Goal: Task Accomplishment & Management: Complete application form

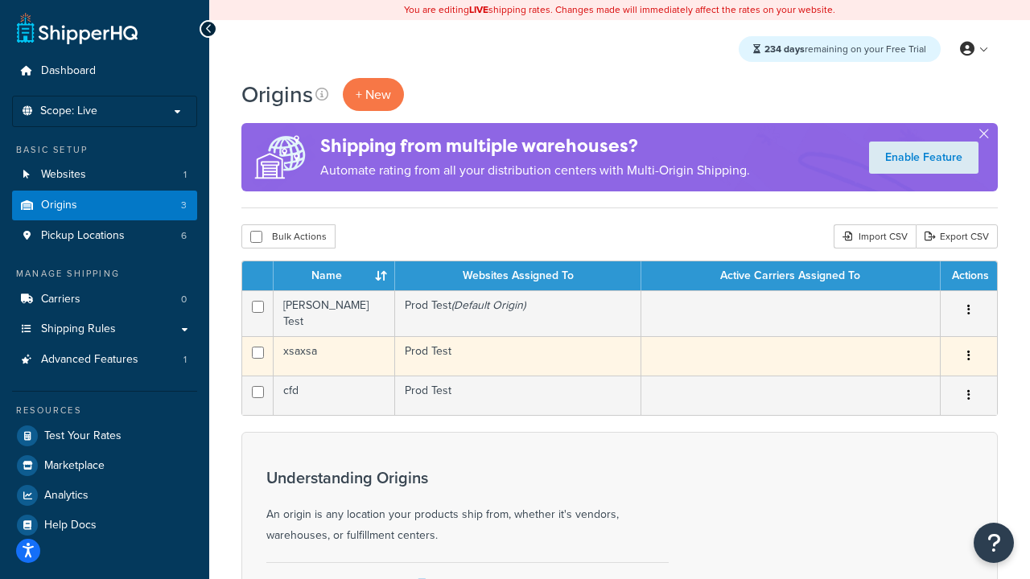
click at [968, 352] on icon "button" at bounding box center [968, 355] width 3 height 11
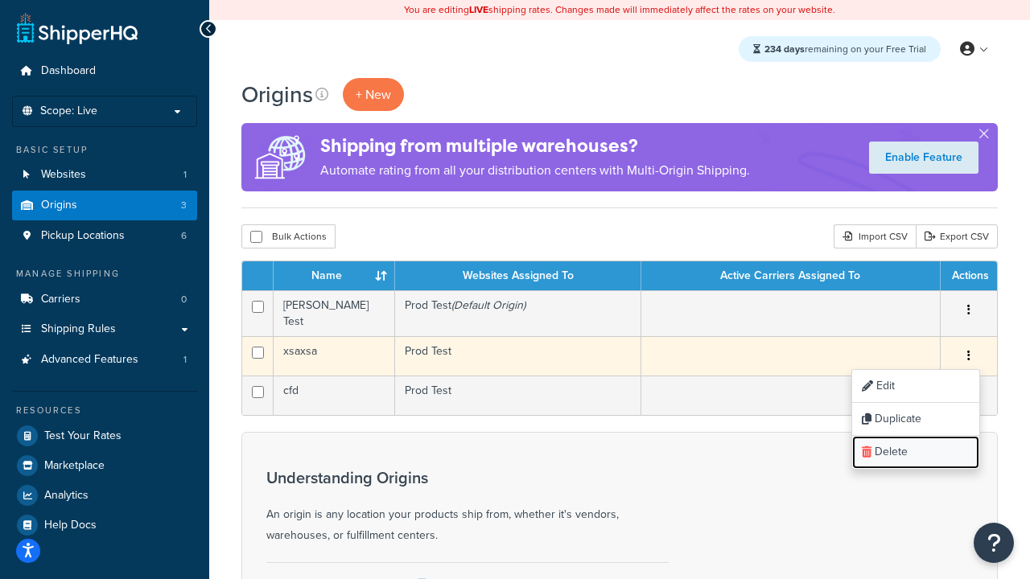
click at [915, 447] on link "Delete" at bounding box center [915, 452] width 127 height 33
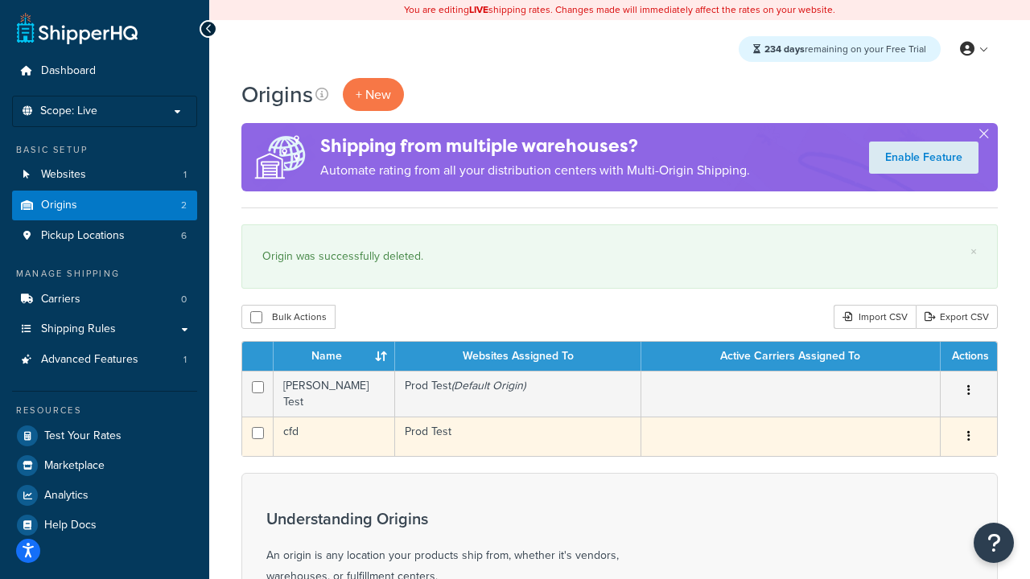
click at [968, 432] on icon "button" at bounding box center [968, 436] width 3 height 11
click at [915, 528] on link "Delete" at bounding box center [915, 533] width 127 height 33
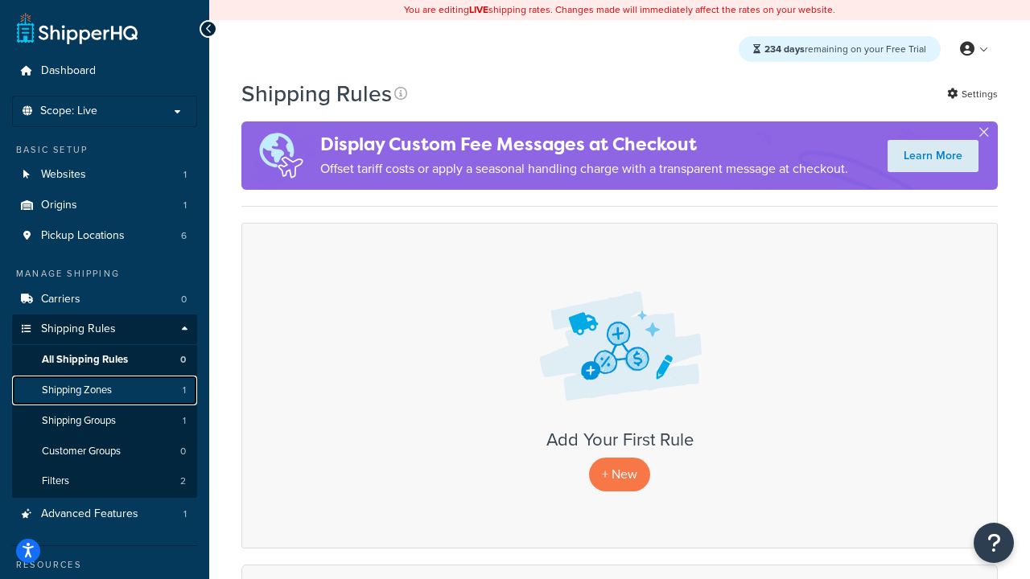
click at [96, 394] on span "Shipping Zones" at bounding box center [77, 391] width 70 height 14
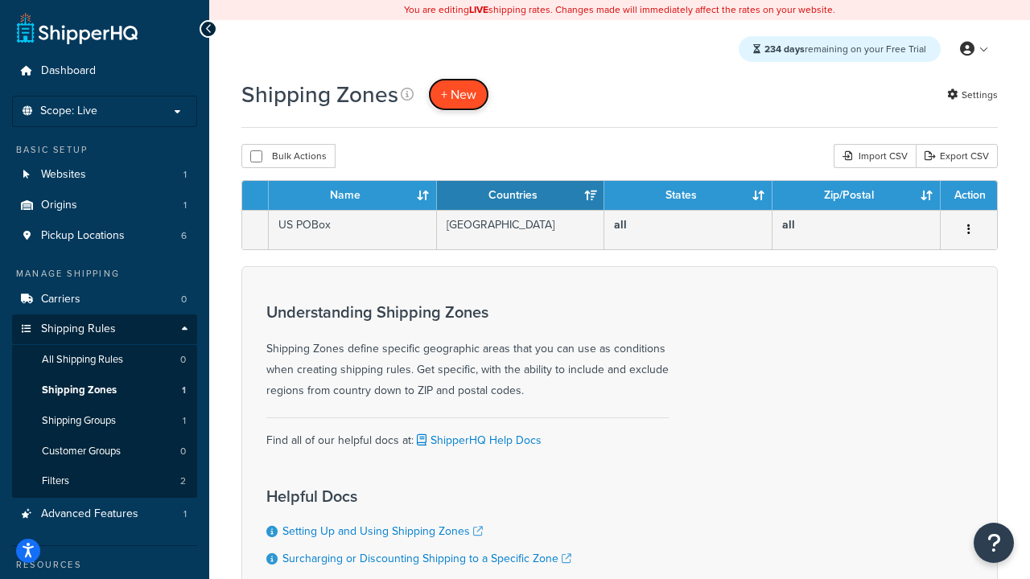
click at [468, 96] on span "+ New" at bounding box center [458, 94] width 35 height 19
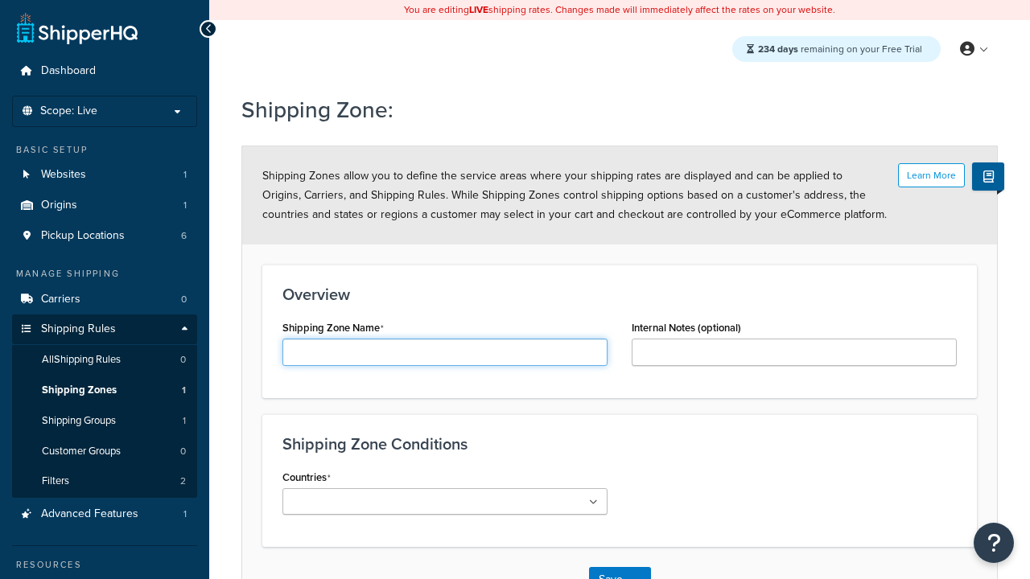
click at [349, 344] on input "Shipping Zone Name" at bounding box center [444, 352] width 325 height 27
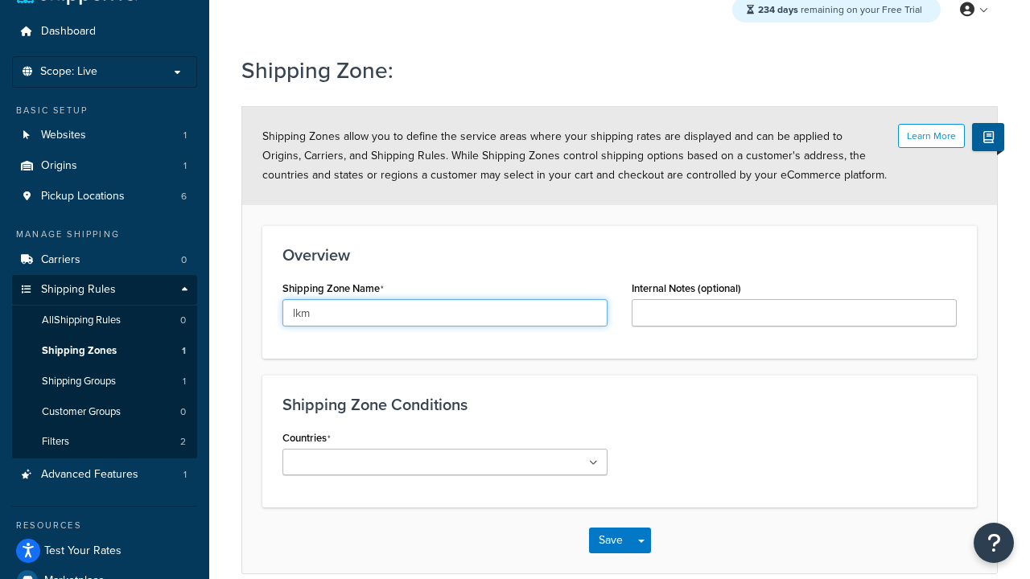
scroll to position [52, 0]
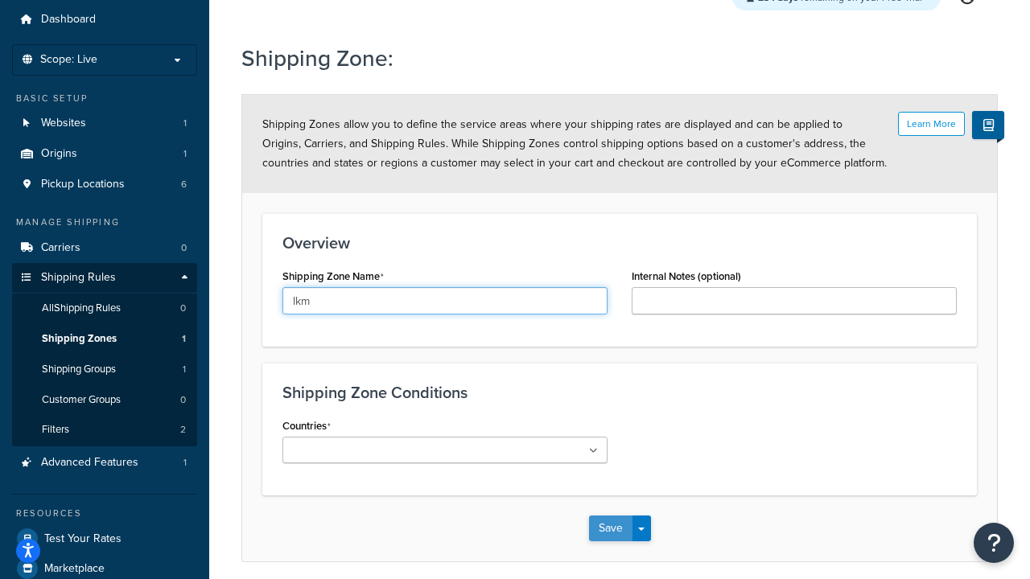
type input "lkm"
click at [620, 535] on button "Save" at bounding box center [610, 529] width 43 height 26
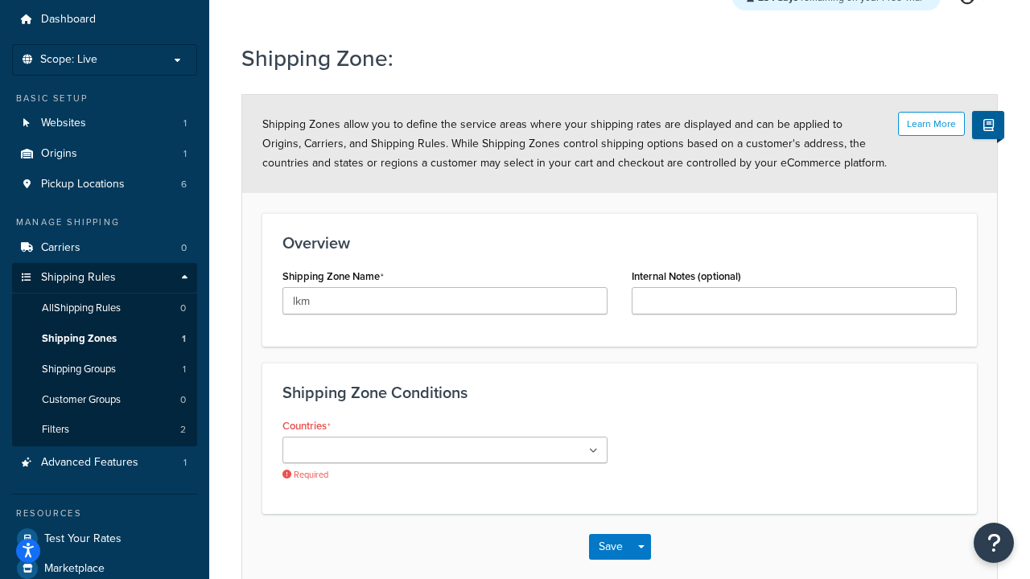
click at [553, 443] on ul at bounding box center [444, 450] width 325 height 27
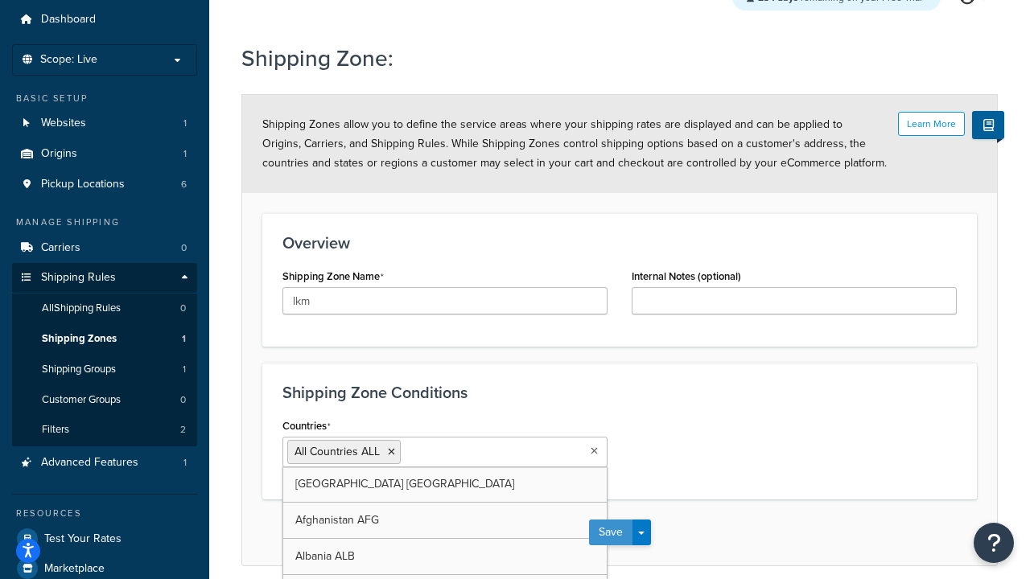
click at [629, 530] on button "Save" at bounding box center [610, 533] width 43 height 26
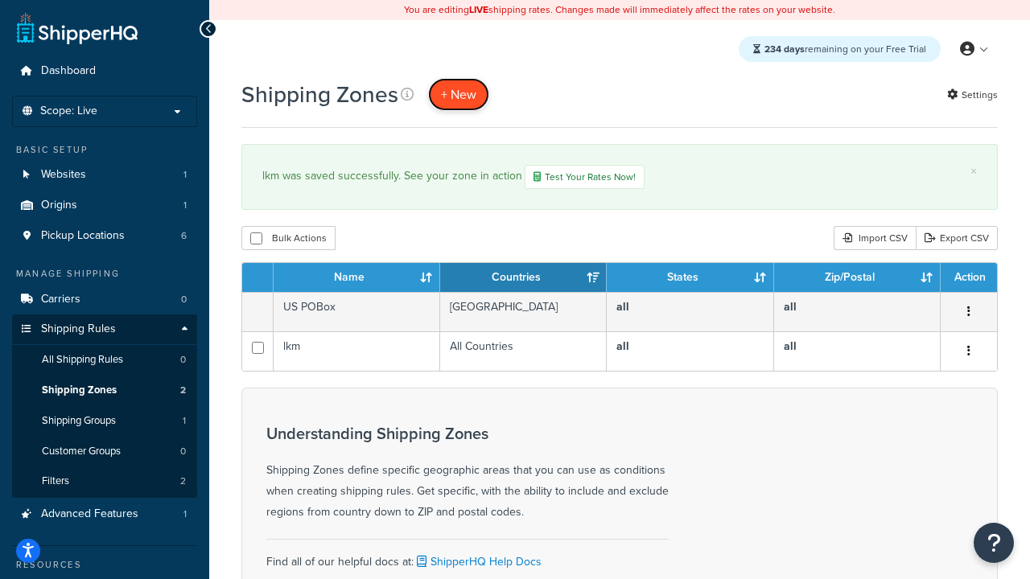
click at [463, 101] on span "+ New" at bounding box center [458, 94] width 35 height 19
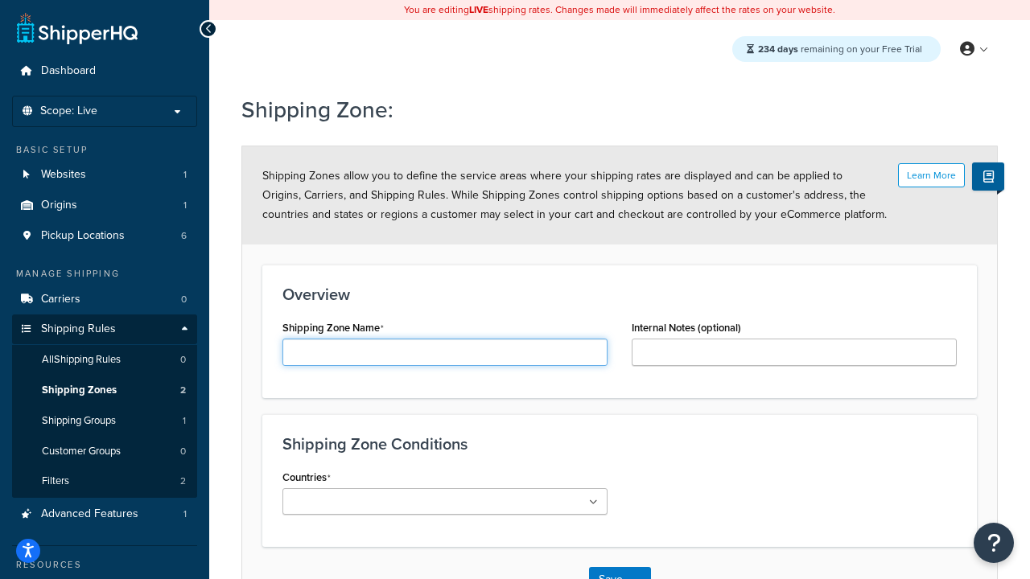
click at [485, 357] on input "Shipping Zone Name" at bounding box center [444, 352] width 325 height 27
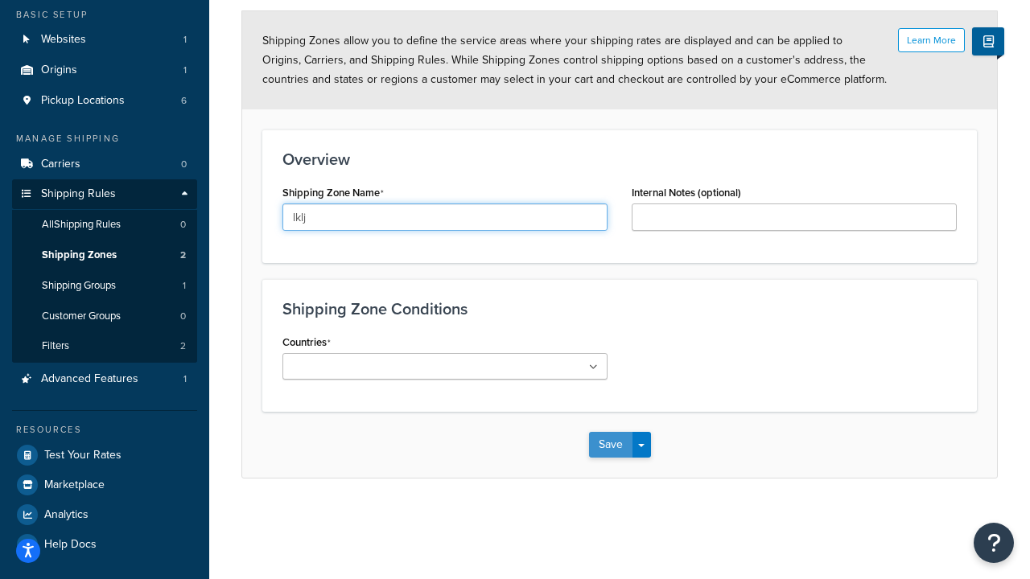
type input "lklj"
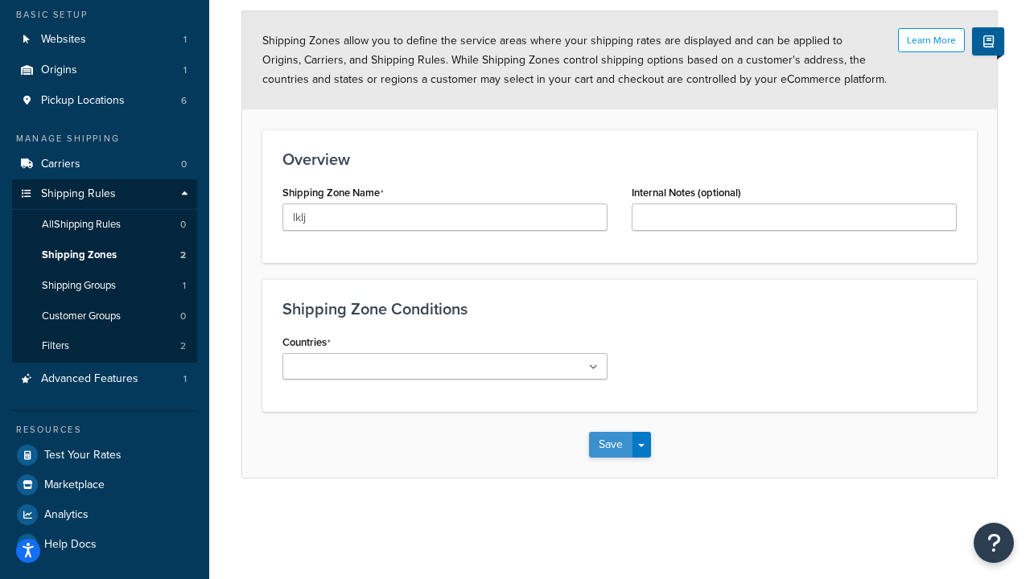
click at [608, 458] on button "Save" at bounding box center [610, 445] width 43 height 26
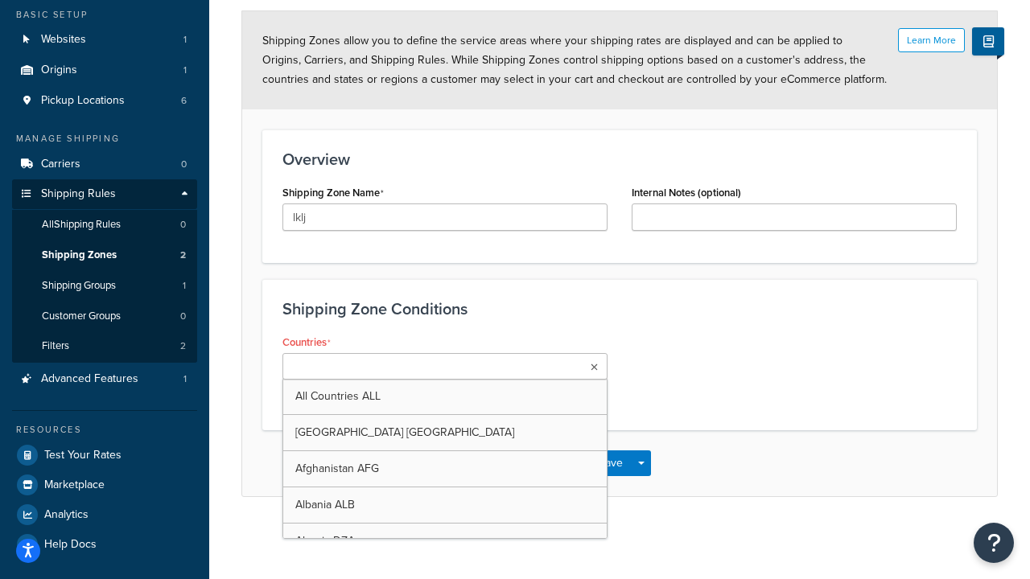
click at [530, 355] on ul at bounding box center [444, 366] width 325 height 27
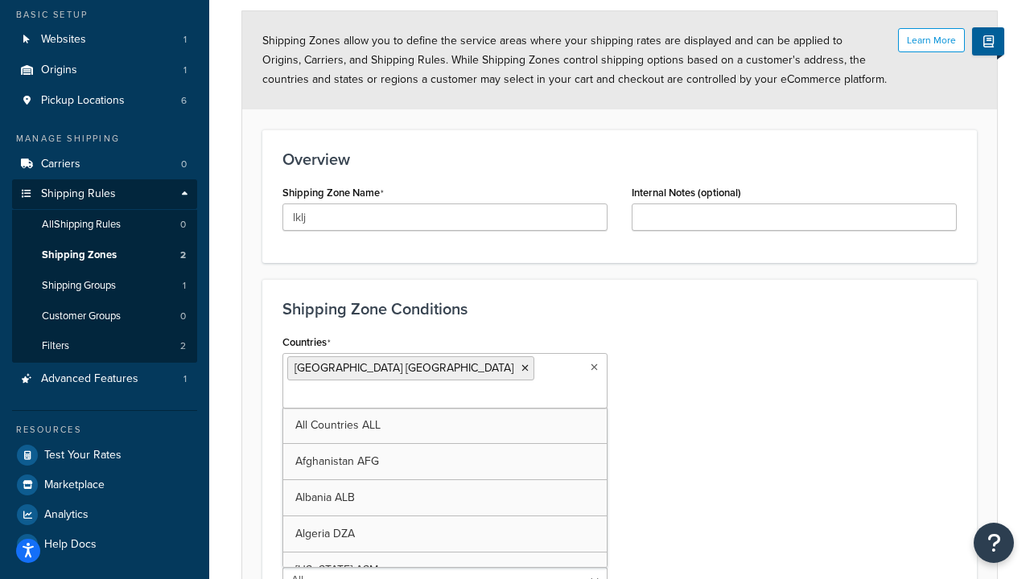
click at [703, 488] on div "Countries United States USA All Countries ALL Afghanistan AFG Albania ALB Alger…" at bounding box center [619, 469] width 699 height 276
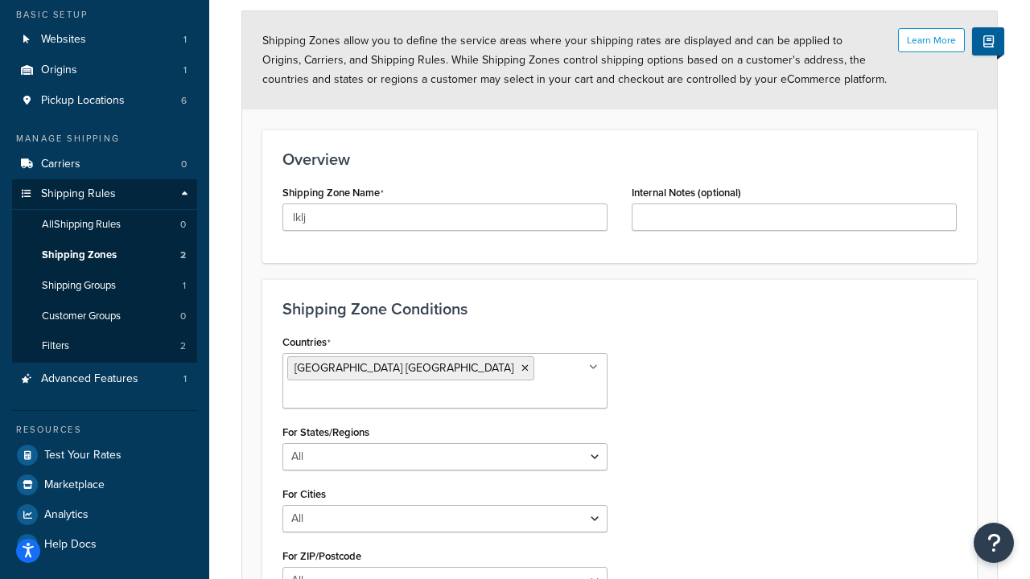
scroll to position [306, 0]
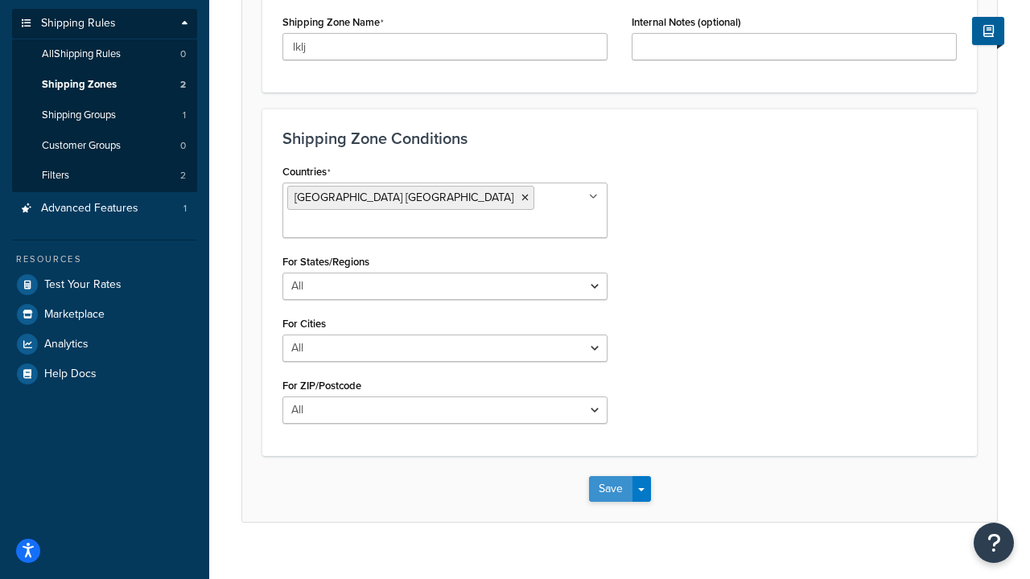
click at [619, 476] on button "Save" at bounding box center [610, 489] width 43 height 26
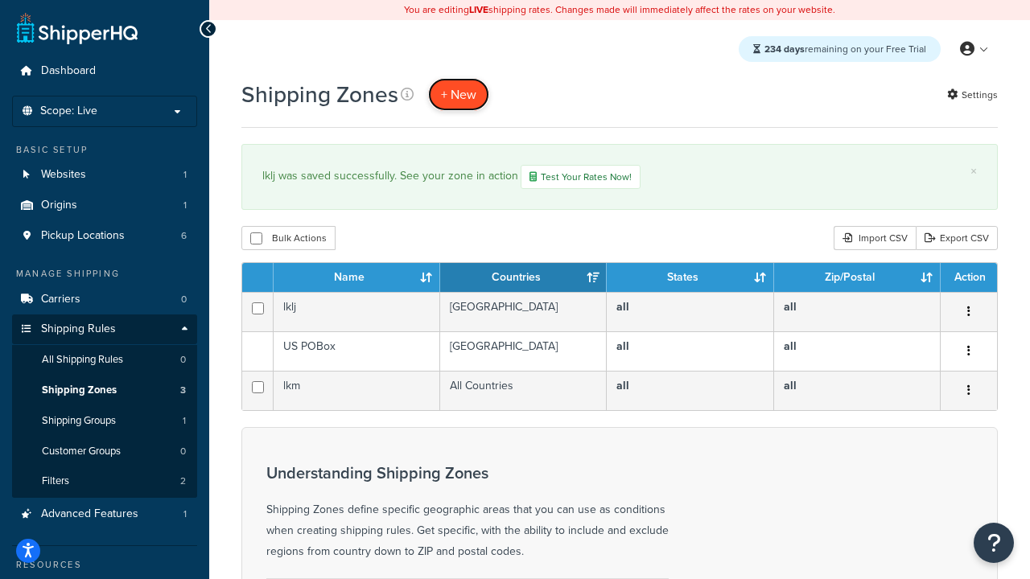
click at [461, 105] on link "+ New" at bounding box center [458, 94] width 61 height 33
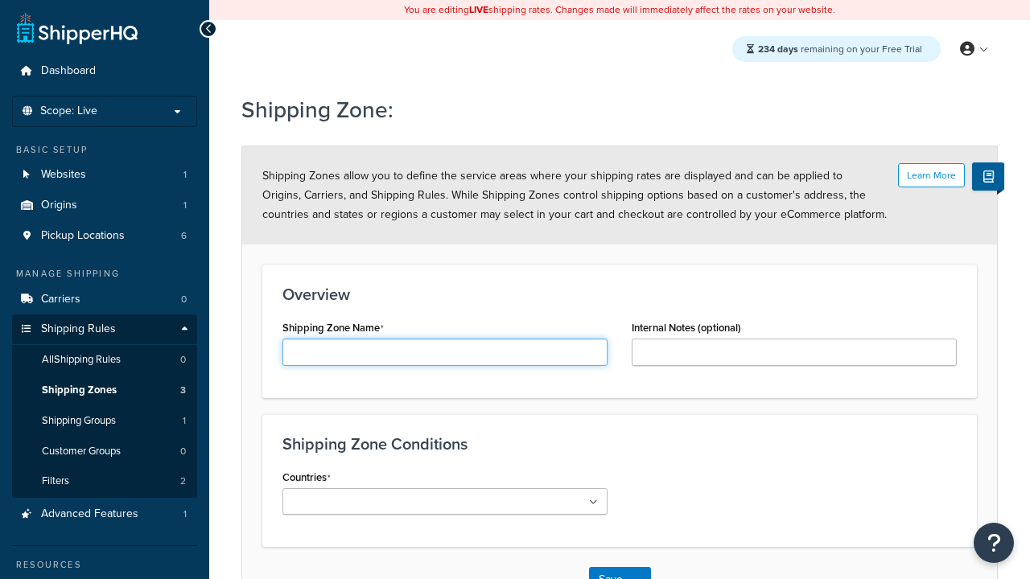
click at [452, 352] on input "Shipping Zone Name" at bounding box center [444, 352] width 325 height 27
type input "uk"
click at [403, 497] on input "Countries" at bounding box center [358, 503] width 142 height 18
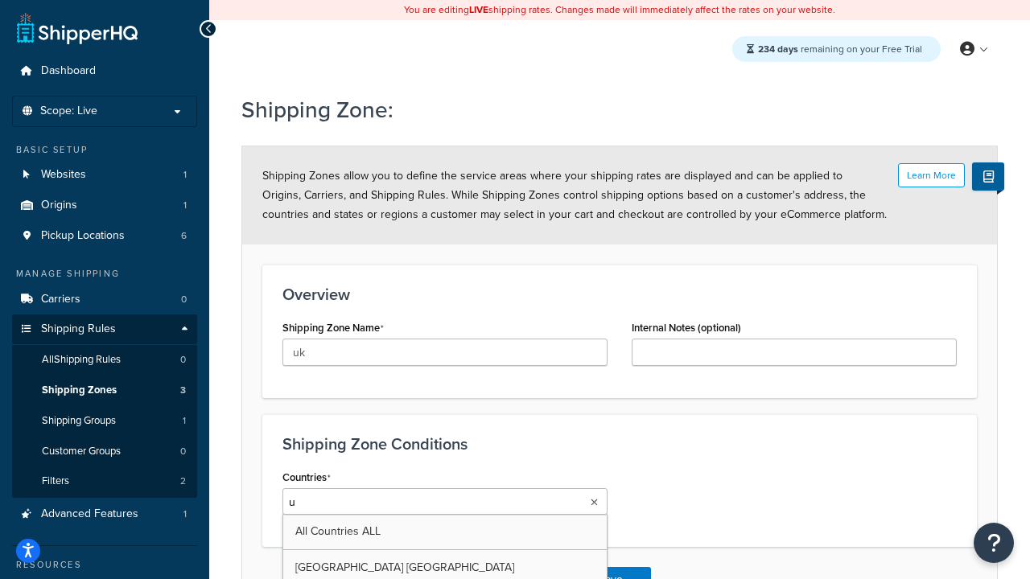
type input "un"
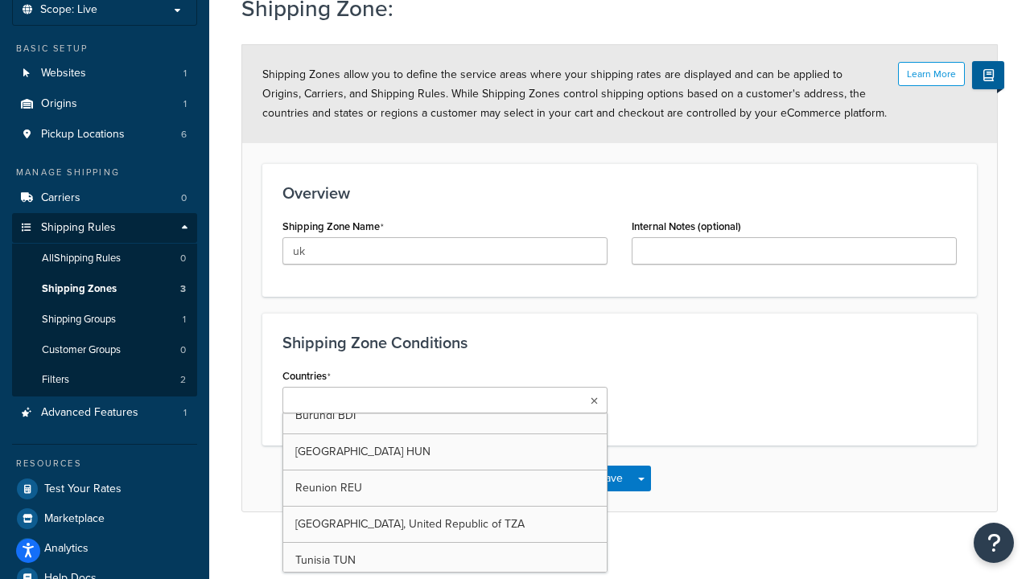
scroll to position [1355, 0]
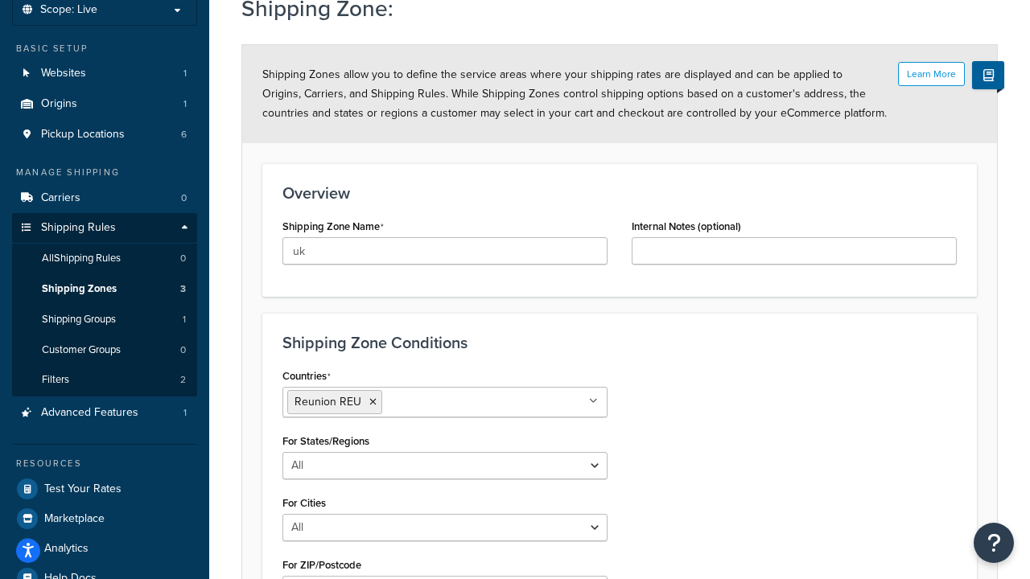
click at [691, 472] on div "Countries Reunion REU All Countries ALL United States USA Afghanistan AFG Alban…" at bounding box center [619, 490] width 699 height 251
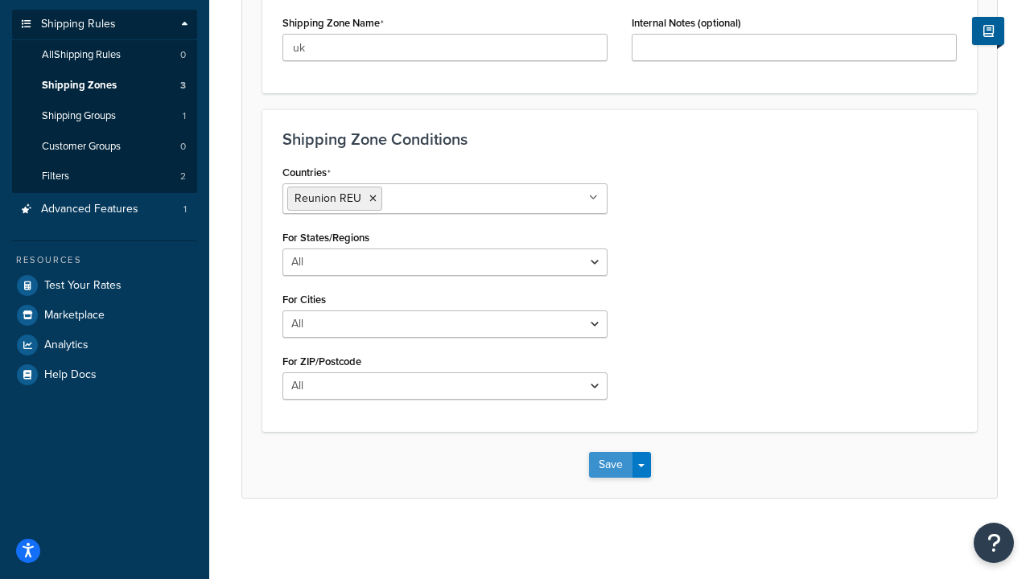
click at [604, 464] on button "Save" at bounding box center [610, 465] width 43 height 26
